Goal: Navigation & Orientation: Find specific page/section

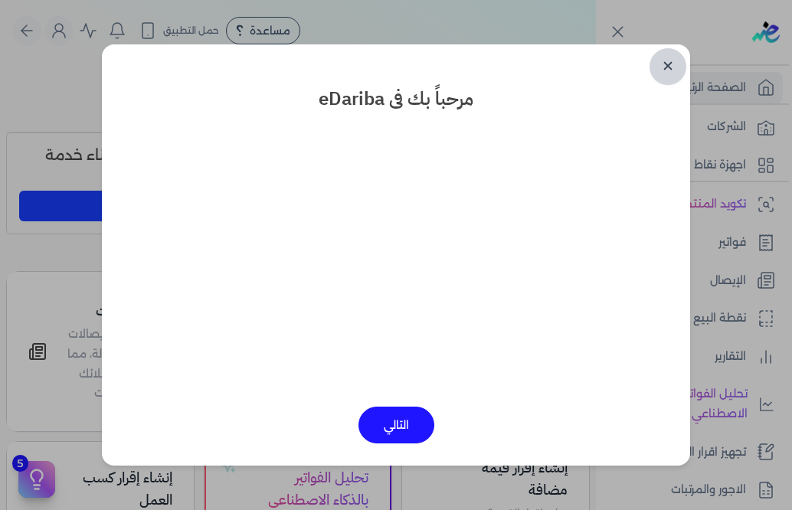
click at [665, 66] on link "✕" at bounding box center [668, 66] width 37 height 37
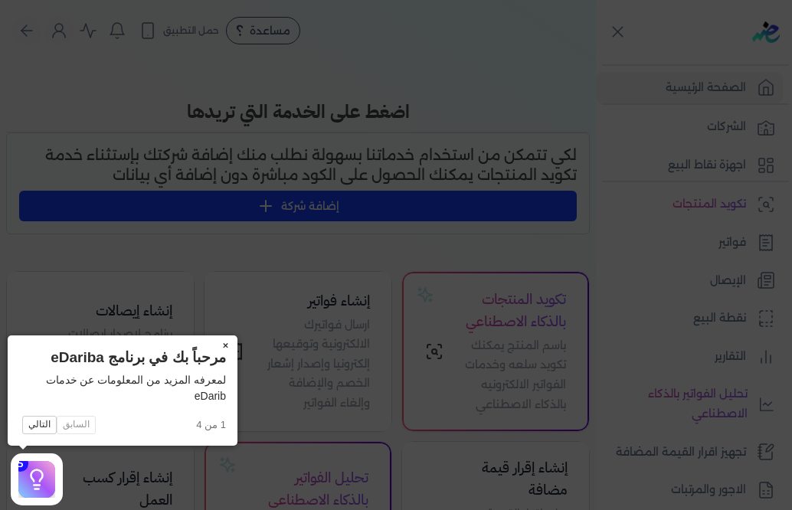
click at [223, 345] on button "×" at bounding box center [225, 346] width 25 height 21
